Goal: Communication & Community: Answer question/provide support

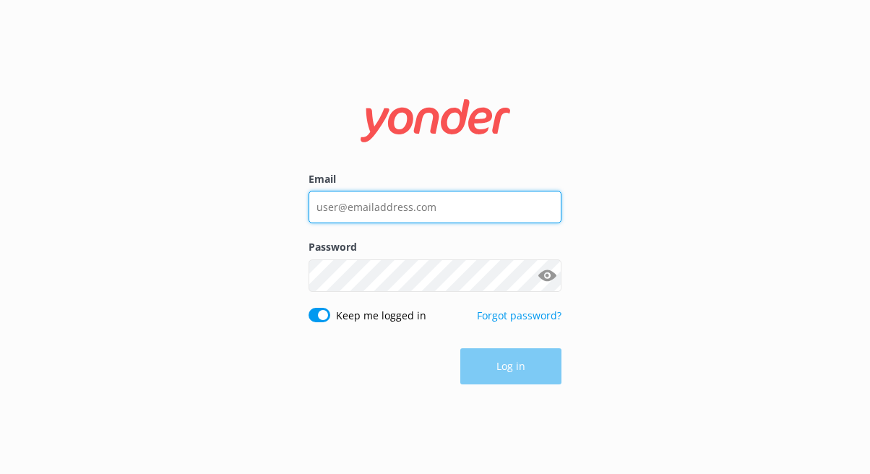
click at [414, 197] on input "Email" at bounding box center [435, 207] width 253 height 33
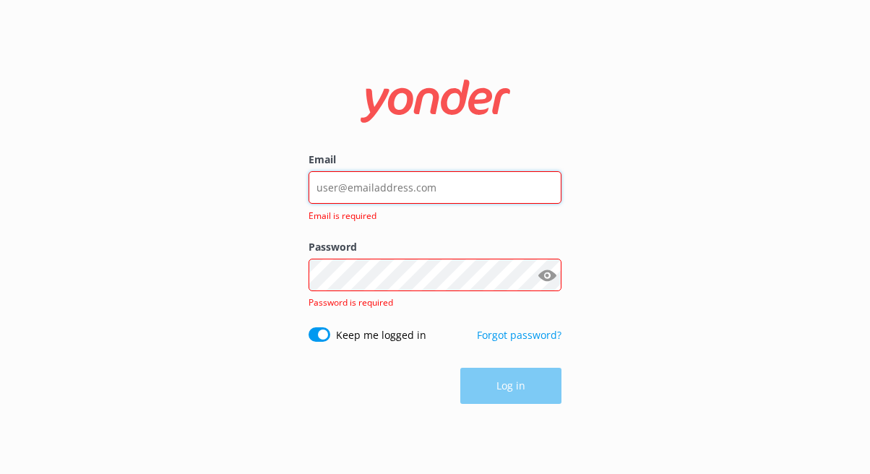
type input "[EMAIL_ADDRESS][DOMAIN_NAME]"
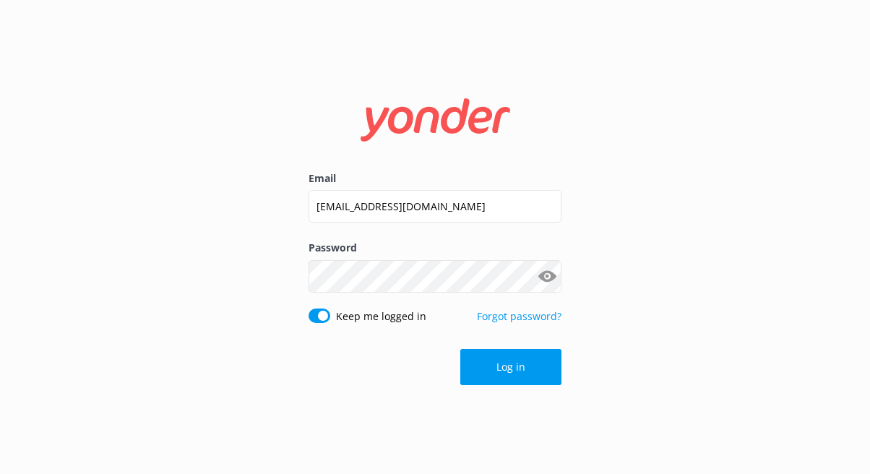
click at [481, 391] on form "Email [EMAIL_ADDRESS][DOMAIN_NAME] Password Show password Keep me logged in For…" at bounding box center [435, 237] width 253 height 317
click at [488, 376] on button "Log in" at bounding box center [510, 367] width 101 height 36
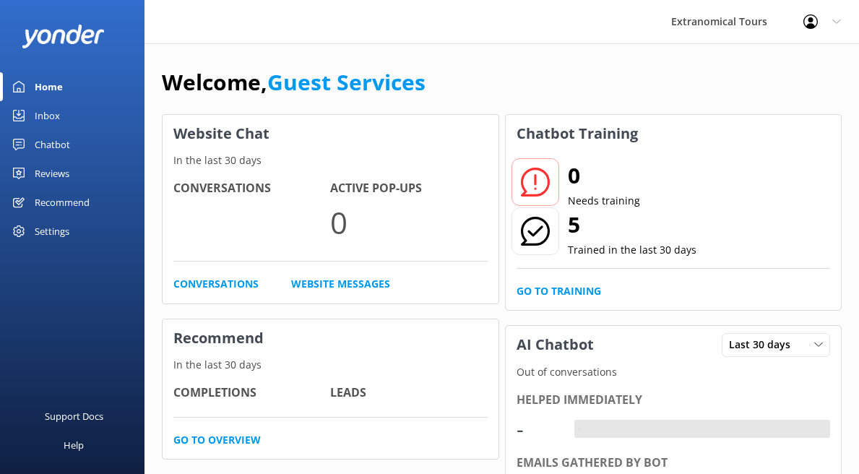
click at [124, 100] on link "Home" at bounding box center [72, 86] width 145 height 29
click at [109, 117] on link "Inbox" at bounding box center [72, 115] width 145 height 29
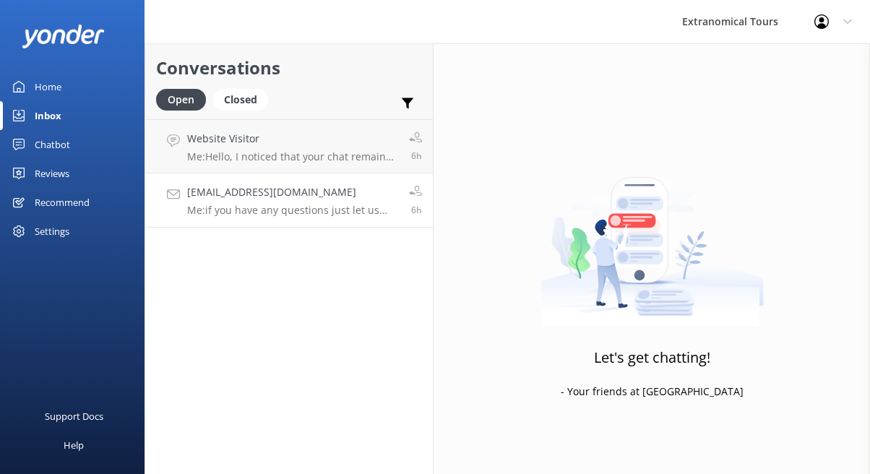
click at [280, 207] on p "Me: if you have any questions just let us know." at bounding box center [292, 210] width 211 height 13
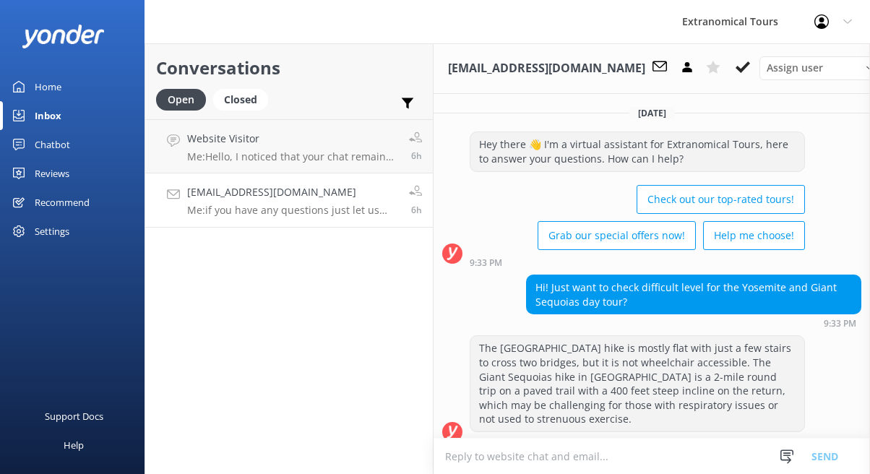
scroll to position [731, 0]
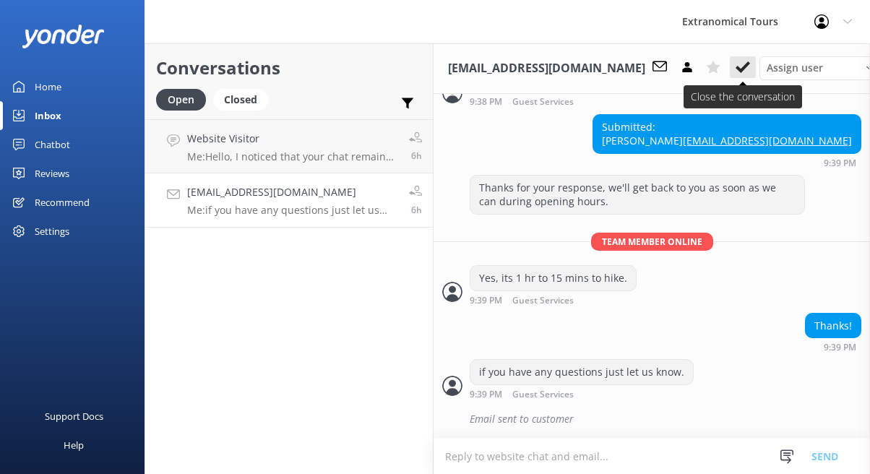
click at [736, 72] on icon at bounding box center [743, 67] width 14 height 14
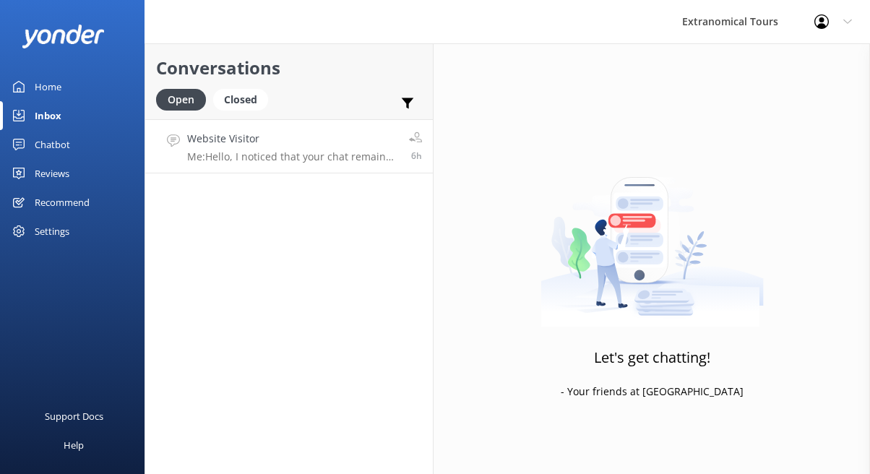
click at [328, 160] on p "Me: Hello, I noticed that your chat remains open, but inactive. I will close th…" at bounding box center [292, 156] width 211 height 13
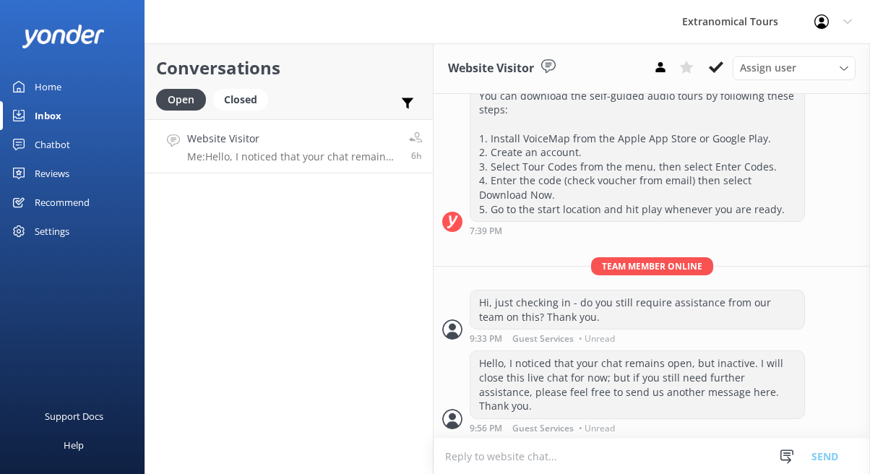
scroll to position [240, 0]
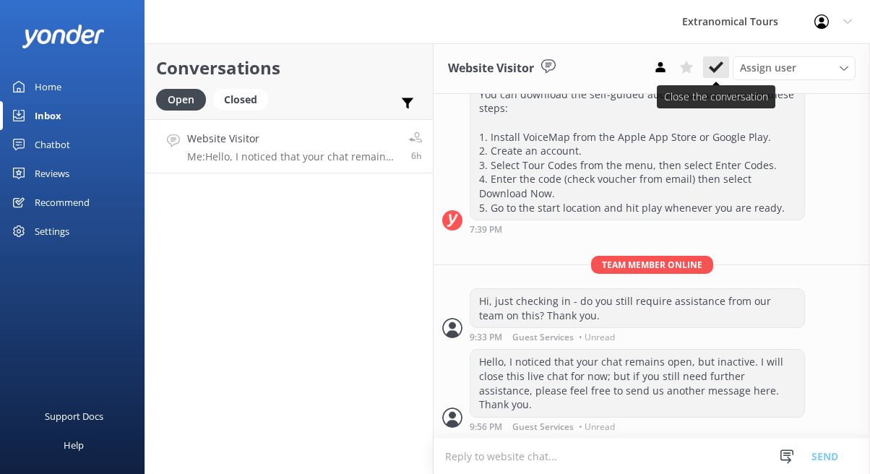
click at [727, 56] on button at bounding box center [716, 67] width 26 height 22
